Goal: Transaction & Acquisition: Purchase product/service

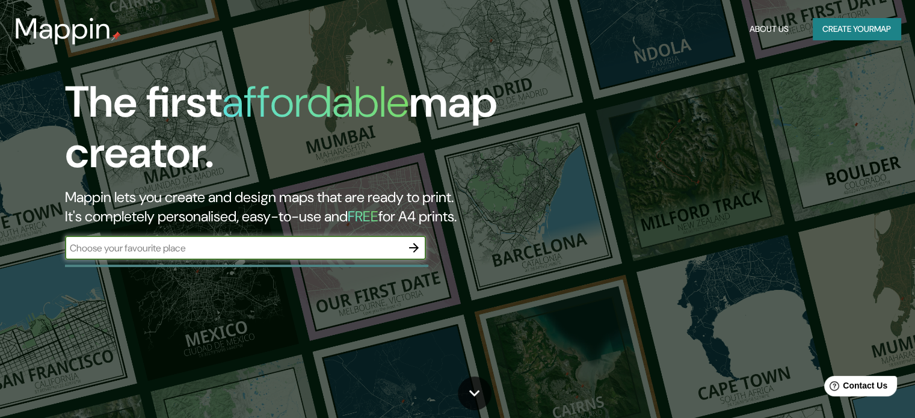
click at [823, 26] on button "Create your map" at bounding box center [857, 29] width 88 height 22
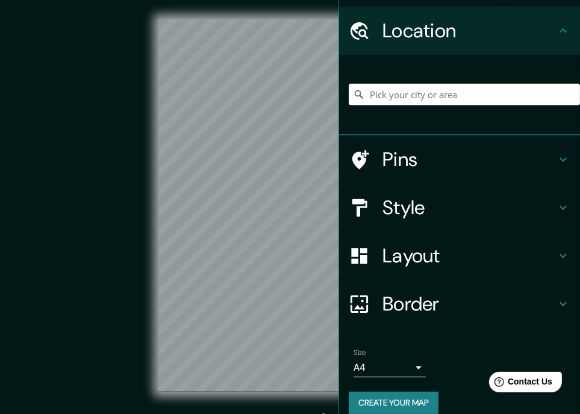
scroll to position [46, 0]
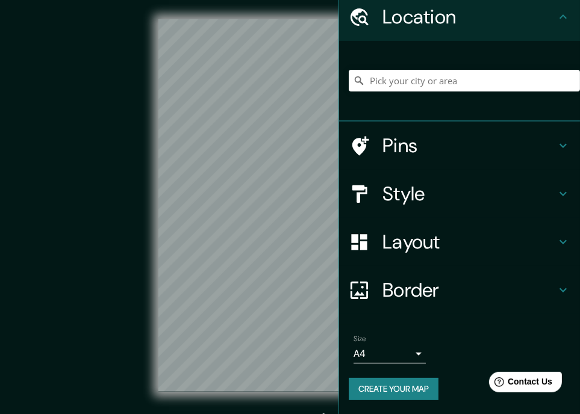
click at [415, 243] on h4 "Layout" at bounding box center [468, 242] width 173 height 24
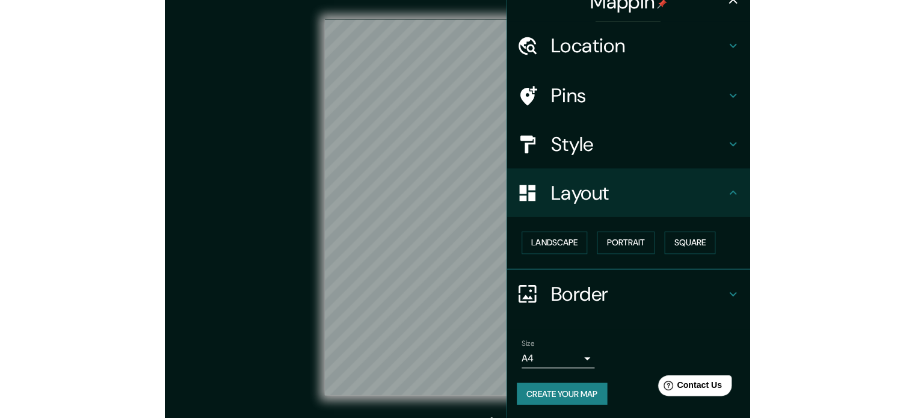
scroll to position [17, 0]
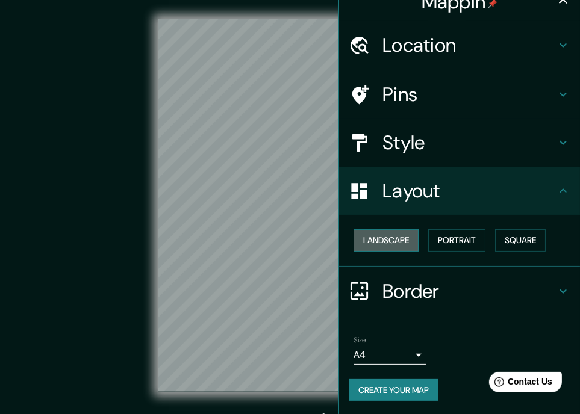
click at [402, 244] on button "Landscape" at bounding box center [385, 240] width 65 height 22
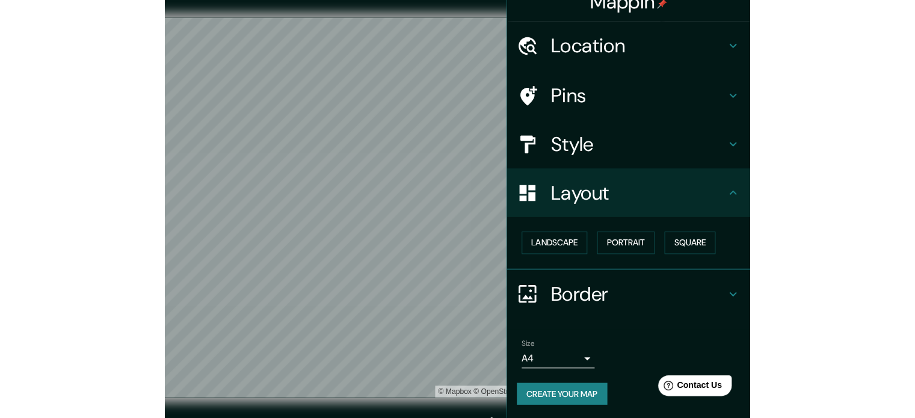
scroll to position [13, 0]
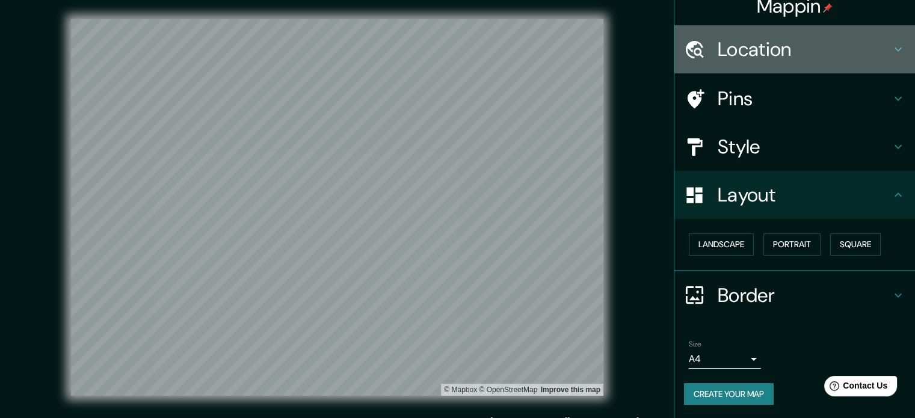
click at [793, 52] on h4 "Location" at bounding box center [804, 49] width 173 height 24
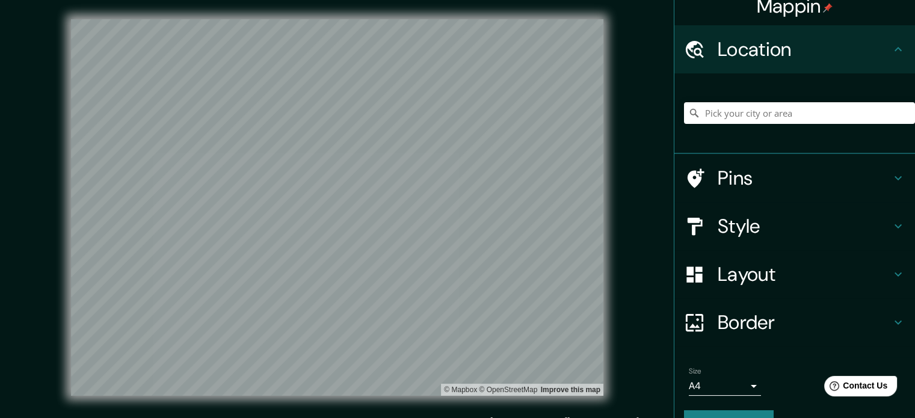
click at [747, 128] on div at bounding box center [799, 113] width 231 height 60
click at [758, 120] on input "Pick your city or area" at bounding box center [799, 113] width 231 height 22
type input "Lima, Provincia de Lima, Perú"
click at [769, 231] on h4 "Style" at bounding box center [804, 226] width 173 height 24
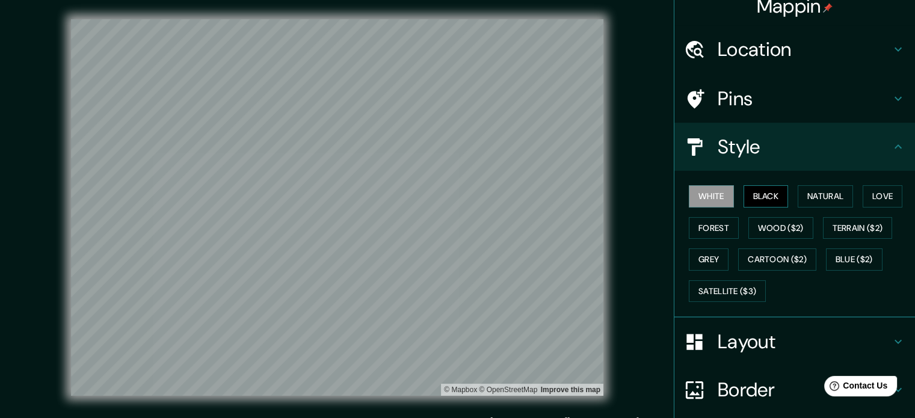
click at [767, 203] on button "Black" at bounding box center [766, 196] width 45 height 22
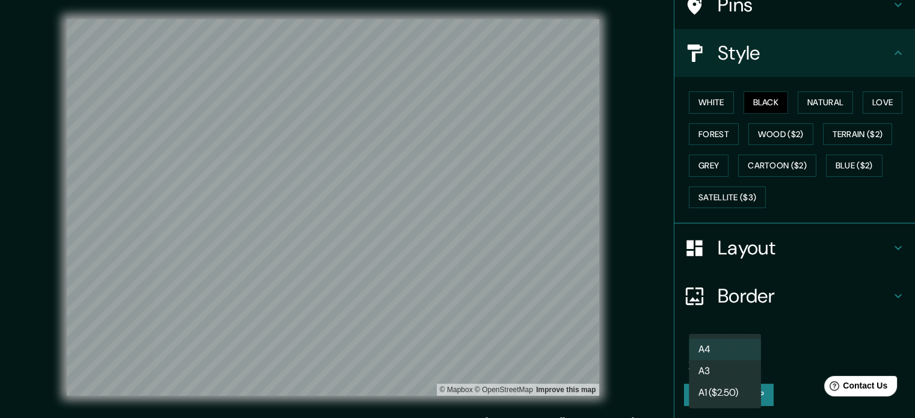
click at [737, 355] on body "Mappin Location Lima, Provincia de Lima, Perú Lima Provincia de Lima, Perú Lima…" at bounding box center [457, 209] width 915 height 418
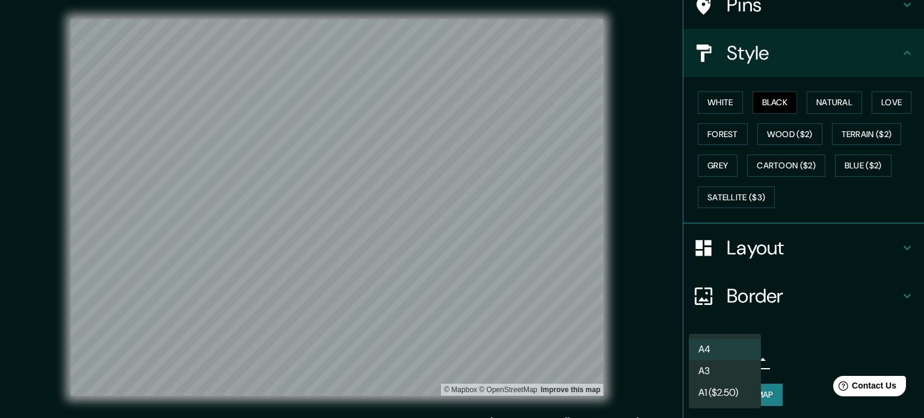
click at [717, 373] on li "A3" at bounding box center [725, 372] width 72 height 22
type input "a4"
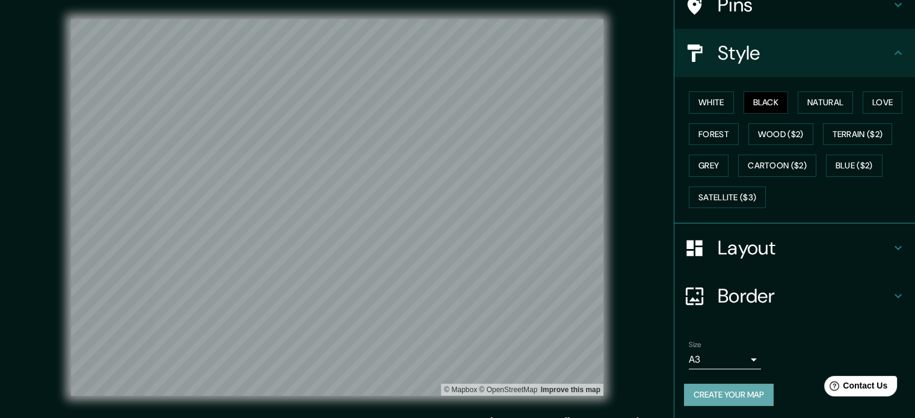
click at [739, 389] on button "Create your map" at bounding box center [729, 395] width 90 height 22
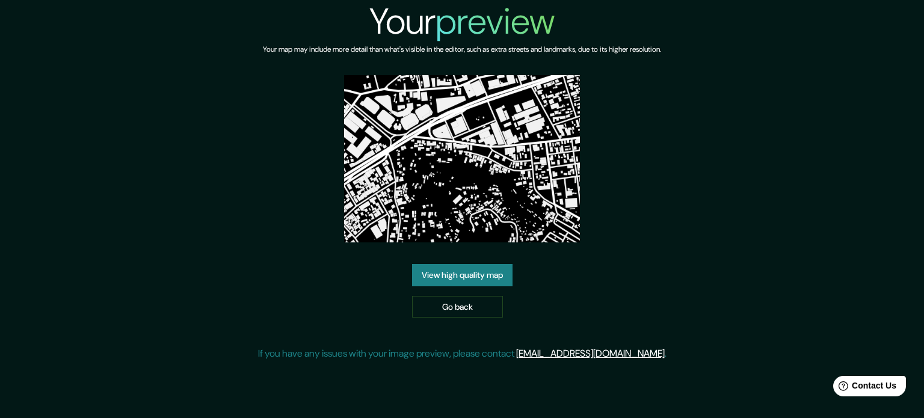
click at [509, 272] on link "View high quality map" at bounding box center [462, 275] width 101 height 22
